Goal: Information Seeking & Learning: Learn about a topic

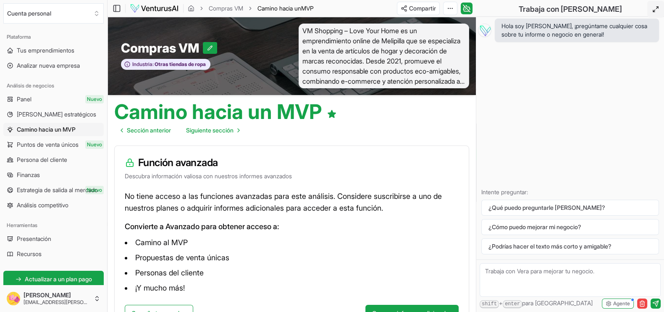
click at [651, 13] on button at bounding box center [655, 9] width 17 height 17
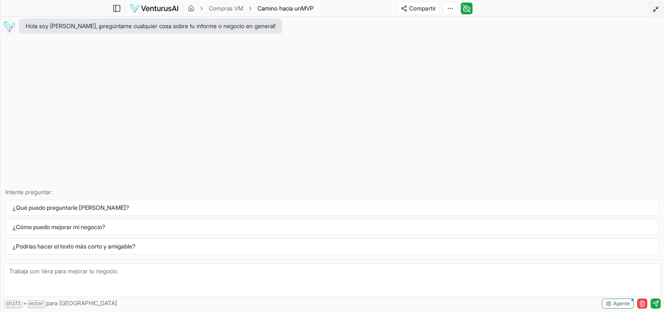
click at [651, 13] on button at bounding box center [655, 9] width 17 height 17
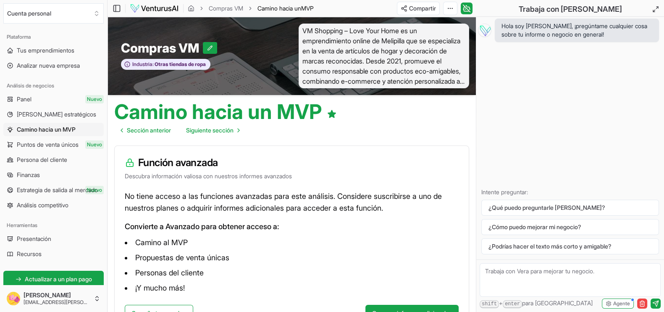
click at [41, 146] on span "Puntos de venta únicos" at bounding box center [48, 144] width 62 height 8
click at [48, 186] on font "Estrategia de salida al mercado" at bounding box center [57, 189] width 81 height 7
click at [31, 208] on font "Análisis competitivo" at bounding box center [43, 204] width 52 height 7
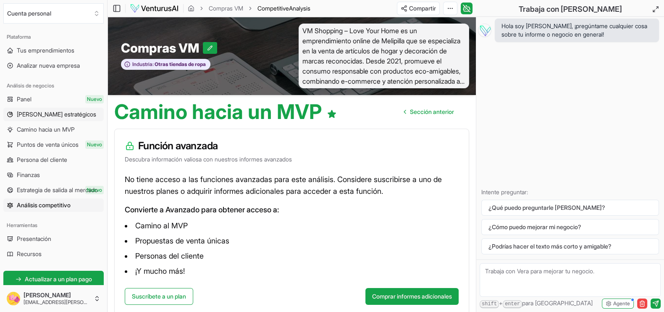
click at [32, 115] on font "[PERSON_NAME] estratégicos" at bounding box center [56, 113] width 79 height 7
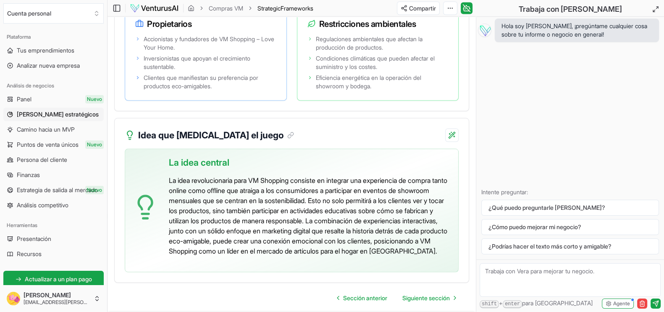
scroll to position [2073, 0]
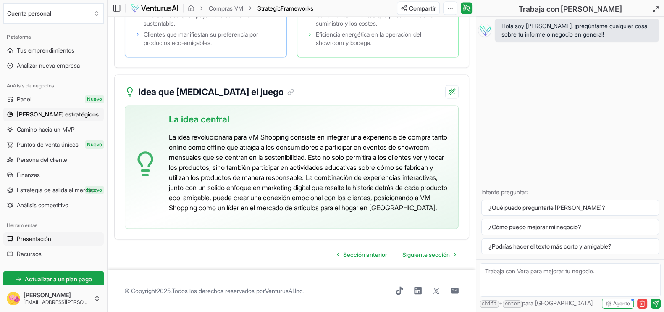
click at [35, 242] on font "Presentación" at bounding box center [34, 238] width 34 height 7
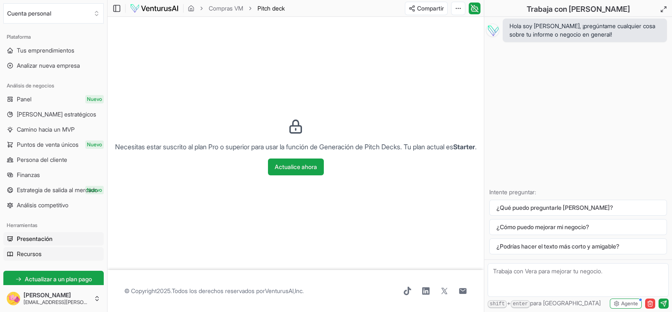
click at [38, 251] on font "Recursos" at bounding box center [29, 253] width 25 height 7
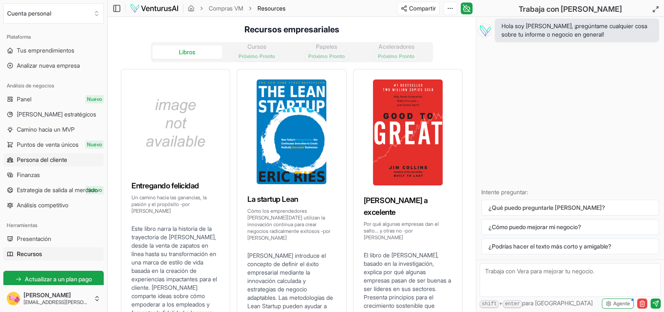
click at [44, 160] on font "Persona del cliente" at bounding box center [42, 159] width 50 height 7
